Goal: Task Accomplishment & Management: Complete application form

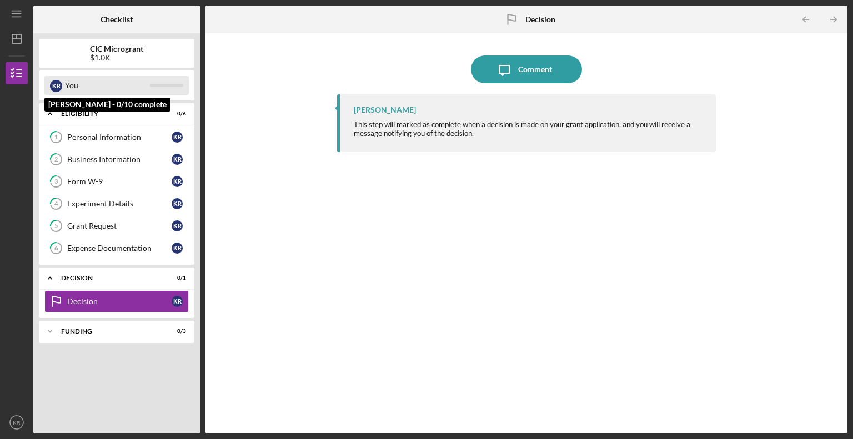
click at [77, 87] on div "You" at bounding box center [107, 85] width 85 height 19
click at [50, 83] on div "K R" at bounding box center [56, 85] width 12 height 19
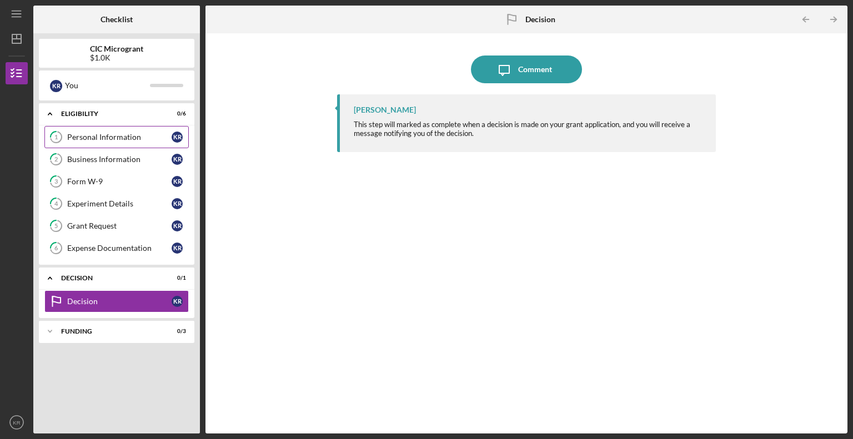
click at [91, 135] on div "Personal Information" at bounding box center [119, 137] width 104 height 9
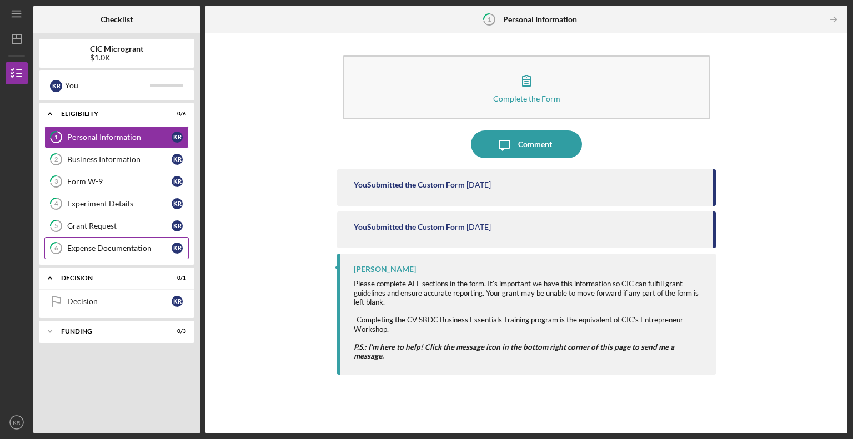
click at [93, 246] on div "Expense Documentation" at bounding box center [119, 248] width 104 height 9
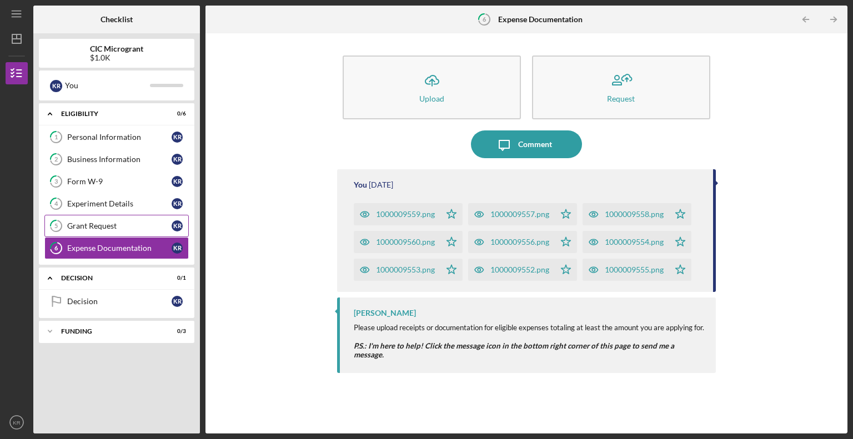
click at [96, 224] on div "Grant Request" at bounding box center [119, 226] width 104 height 9
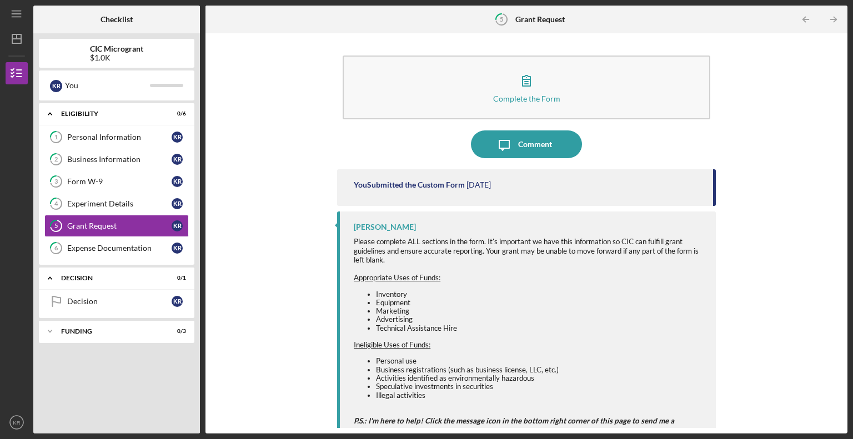
scroll to position [11, 0]
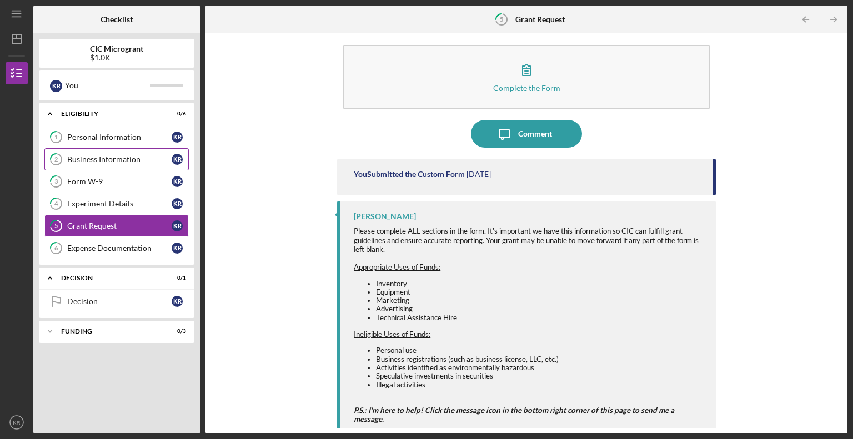
click at [120, 155] on div "Business Information" at bounding box center [119, 159] width 104 height 9
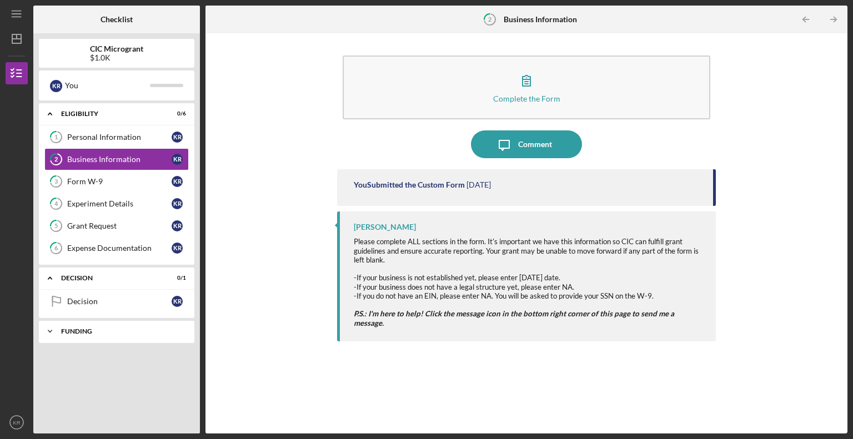
click at [115, 328] on div "FUNDING" at bounding box center [120, 331] width 119 height 7
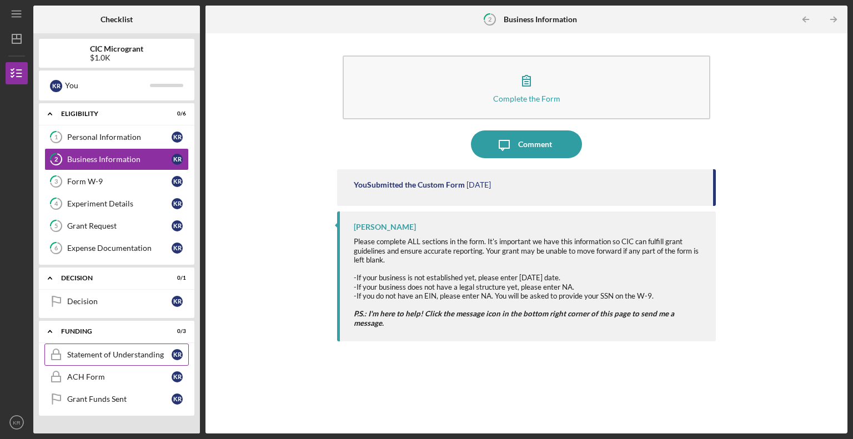
click at [127, 355] on div "Statement of Understanding" at bounding box center [119, 354] width 104 height 9
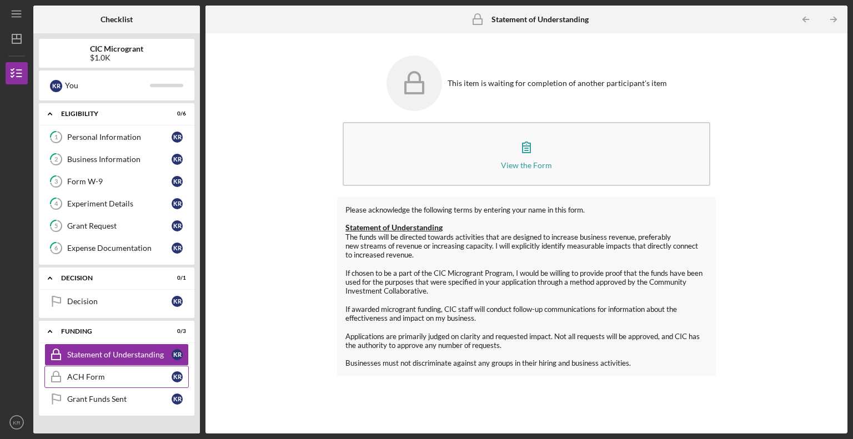
click at [114, 373] on div "ACH Form" at bounding box center [119, 377] width 104 height 9
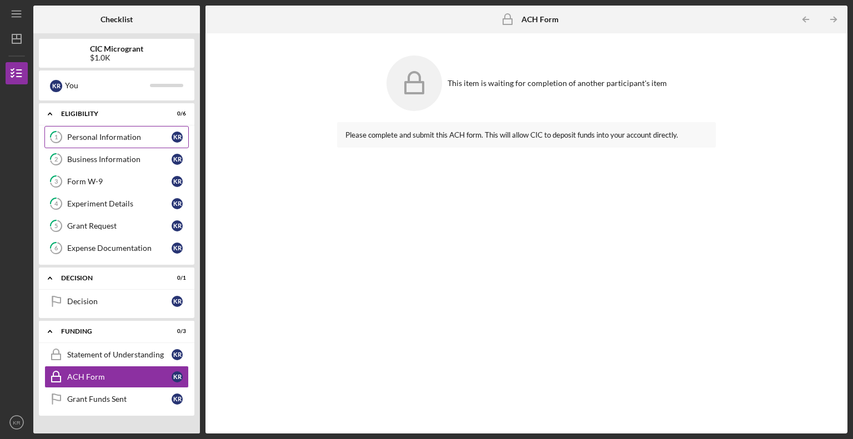
click at [116, 144] on link "1 Personal Information K R" at bounding box center [116, 137] width 144 height 22
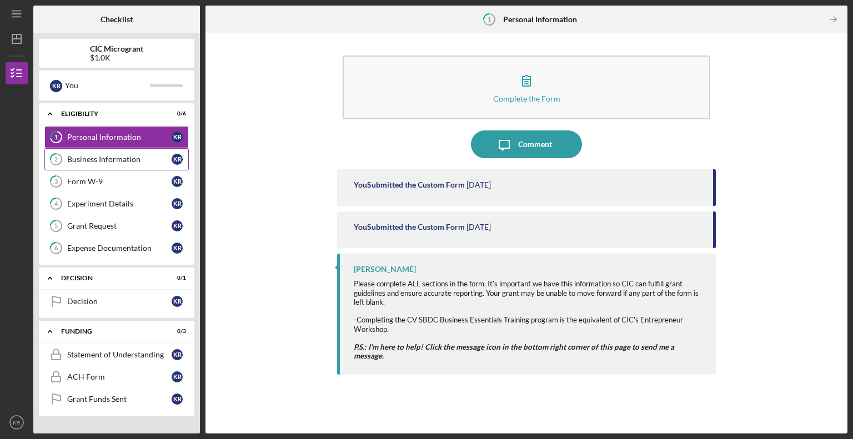
click at [93, 159] on div "Business Information" at bounding box center [119, 159] width 104 height 9
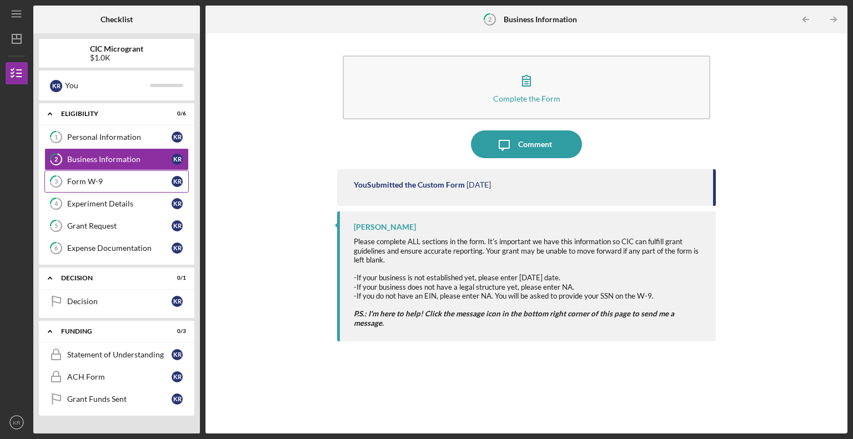
click at [93, 185] on div "Form W-9" at bounding box center [119, 181] width 104 height 9
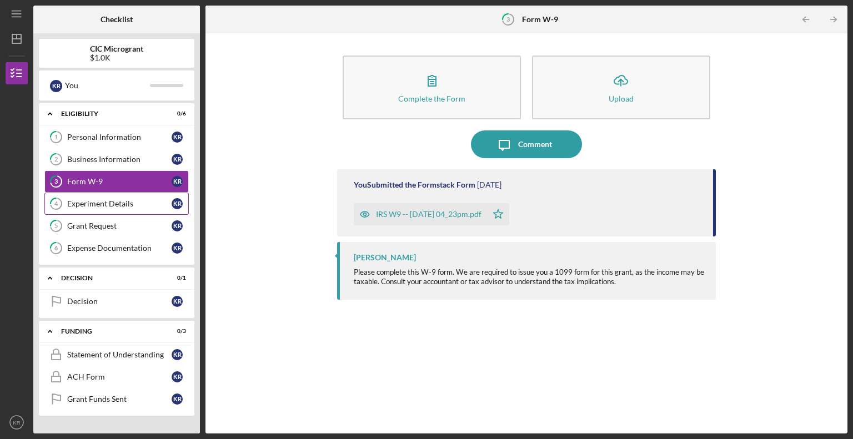
click at [91, 201] on div "Experiment Details" at bounding box center [119, 203] width 104 height 9
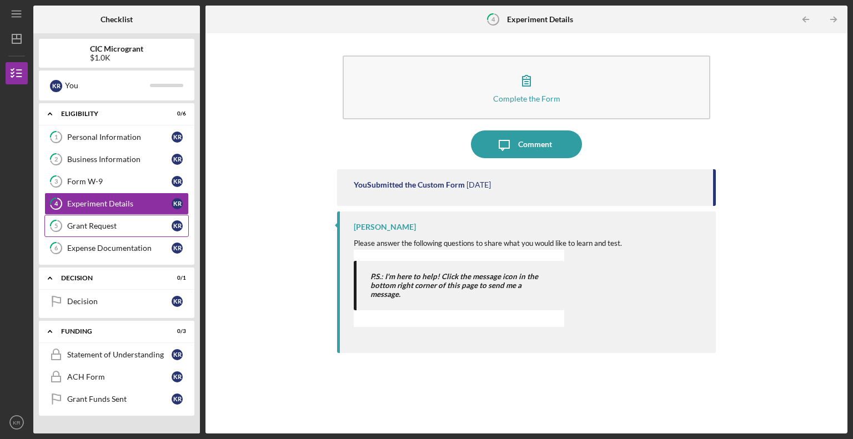
click at [93, 222] on div "Grant Request" at bounding box center [119, 226] width 104 height 9
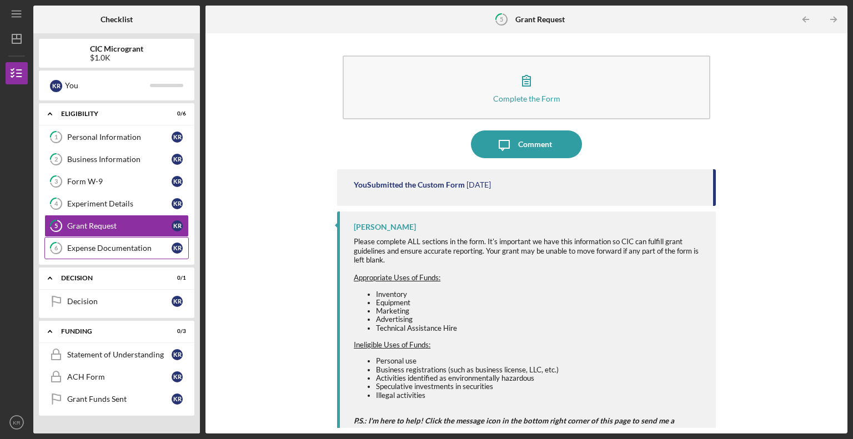
click at [83, 240] on link "6 Expense Documentation K R" at bounding box center [116, 248] width 144 height 22
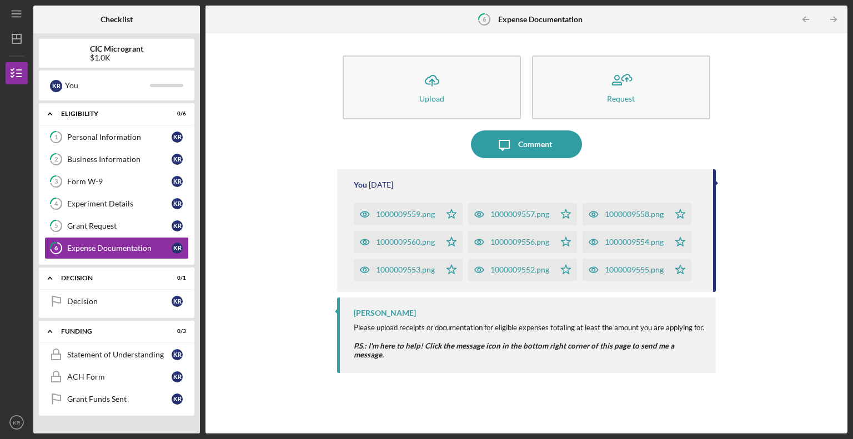
click at [2, 42] on div "Icon/Menu 6 Expense Documentation Checklist CIC Microgrant $1.0K K R You Icon/E…" at bounding box center [426, 219] width 853 height 439
click at [14, 39] on icon "Icon/Dashboard" at bounding box center [17, 39] width 28 height 28
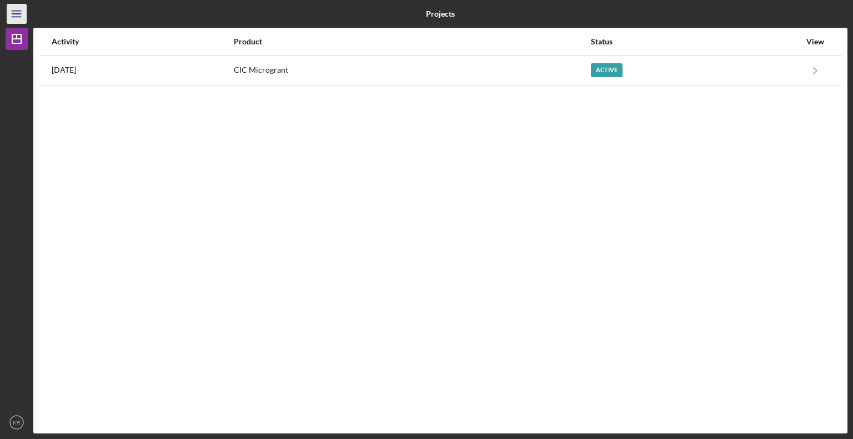
click at [18, 20] on icon "Icon/Menu" at bounding box center [16, 14] width 25 height 25
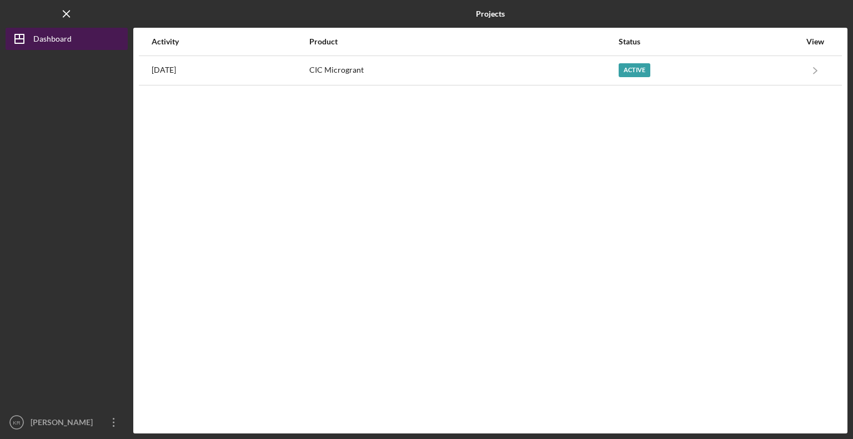
click at [24, 42] on icon "Icon/Dashboard" at bounding box center [20, 39] width 28 height 28
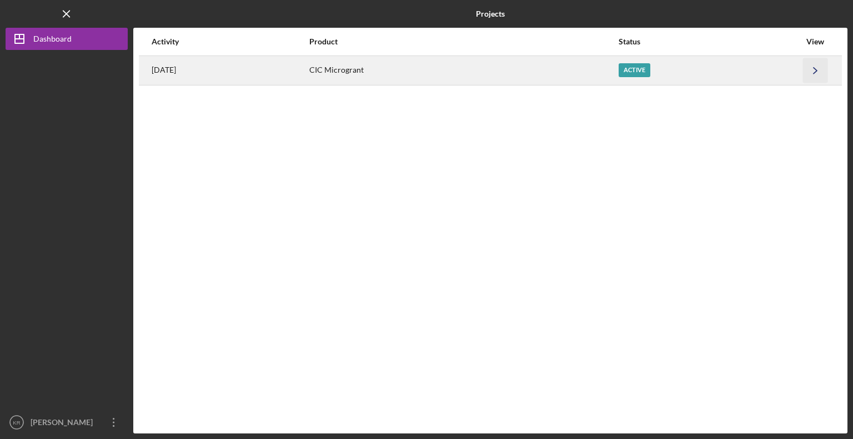
click at [818, 71] on icon "Icon/Navigate" at bounding box center [815, 70] width 25 height 25
